Goal: Task Accomplishment & Management: Manage account settings

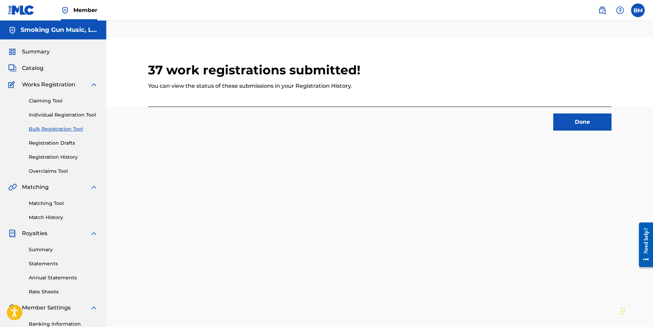
click at [584, 122] on button "Done" at bounding box center [582, 121] width 58 height 17
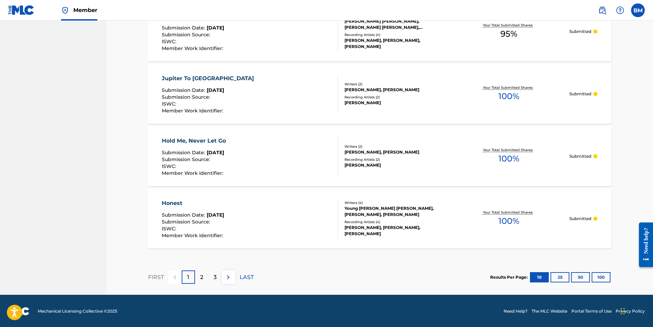
scroll to position [586, 0]
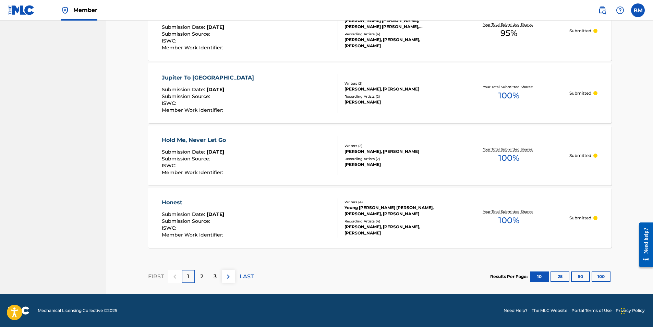
click at [577, 275] on button "50" at bounding box center [580, 276] width 19 height 10
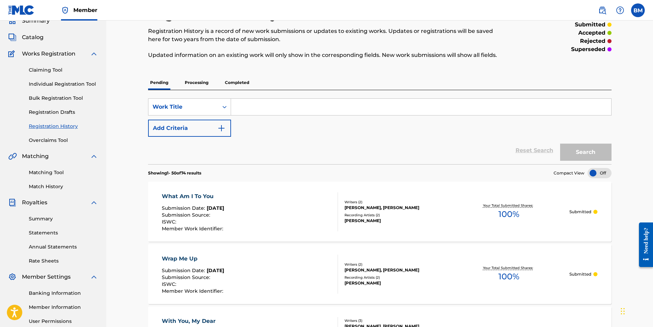
scroll to position [0, 0]
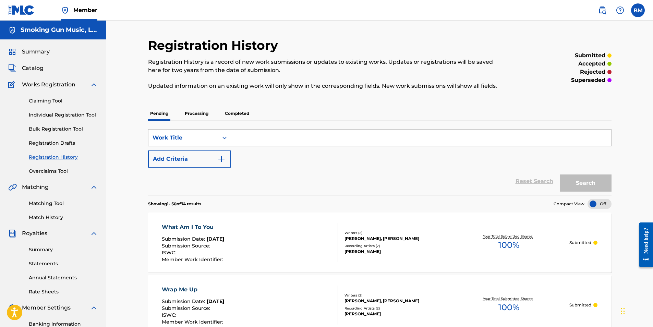
click at [49, 98] on link "Claiming Tool" at bounding box center [63, 100] width 69 height 7
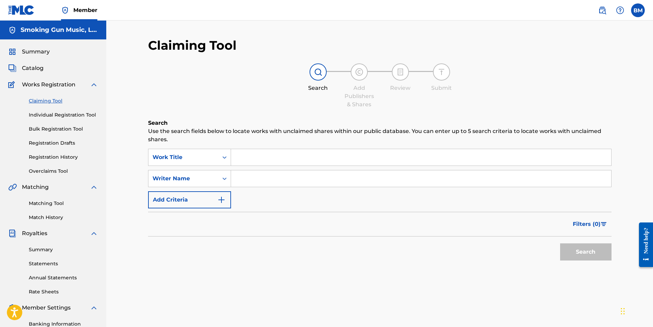
click at [262, 160] on input "Search Form" at bounding box center [421, 157] width 380 height 16
click at [635, 11] on label at bounding box center [638, 10] width 14 height 14
click at [638, 10] on input "BM [PERSON_NAME] [EMAIL_ADDRESS][DOMAIN_NAME] Notification Preferences Profile …" at bounding box center [638, 10] width 0 height 0
click at [577, 99] on p "Log out" at bounding box center [571, 97] width 16 height 6
click at [638, 10] on input "BM [PERSON_NAME] [EMAIL_ADDRESS][DOMAIN_NAME] Notification Preferences Profile …" at bounding box center [638, 10] width 0 height 0
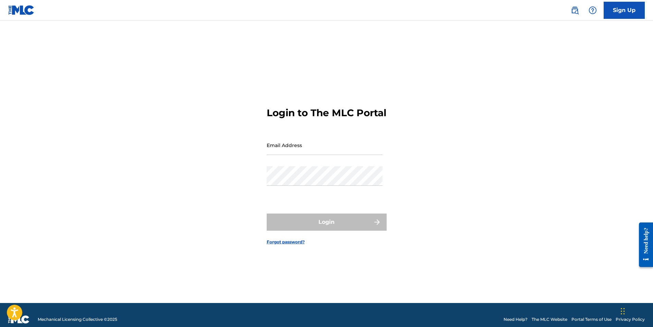
type input "[EMAIL_ADDRESS][DOMAIN_NAME]"
